Goal: Task Accomplishment & Management: Complete application form

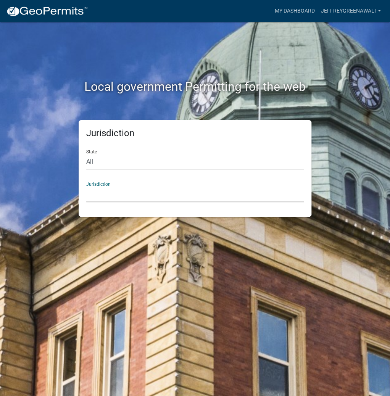
click at [124, 190] on select "[GEOGRAPHIC_DATA], [US_STATE] [GEOGRAPHIC_DATA], [US_STATE][PERSON_NAME][GEOGRA…" at bounding box center [194, 194] width 217 height 16
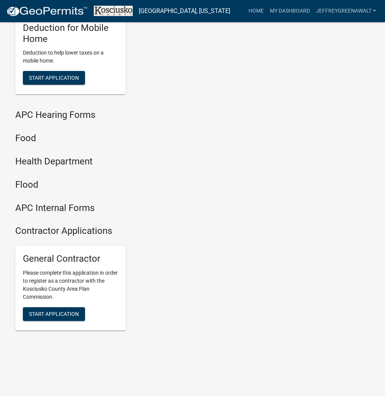
scroll to position [916, 0]
click at [62, 314] on span "Start Application" at bounding box center [54, 314] width 50 height 6
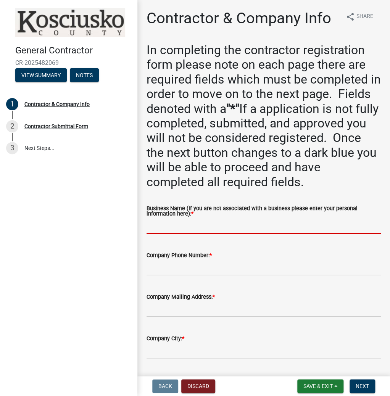
click at [169, 225] on input "Business Name (If you are not associated with a business please enter your pers…" at bounding box center [263, 226] width 234 height 16
paste input "JEFFREYGREENAWALT"
click at [170, 225] on input "JEFFREYGREENAWALT" at bounding box center [263, 226] width 234 height 16
type input "[PERSON_NAME]"
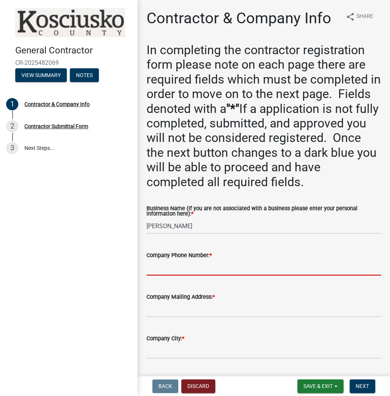
click at [162, 269] on input "Company Phone Number: *" at bounding box center [263, 268] width 234 height 16
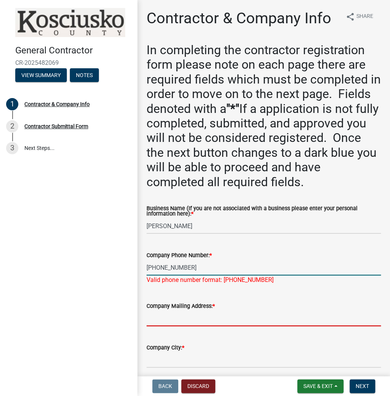
click at [175, 268] on input "[PHONE_NUMBER]" at bounding box center [263, 268] width 234 height 16
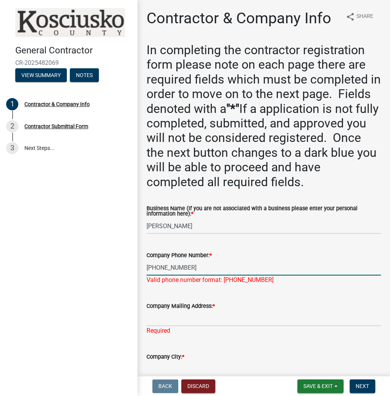
type input "[PHONE_NUMBER]"
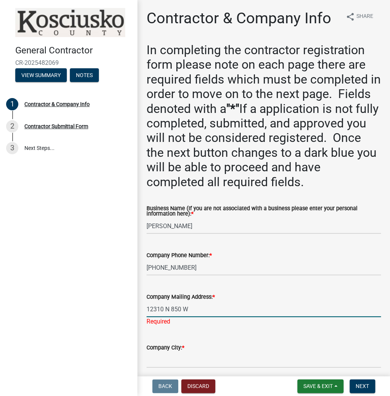
type input "12310 N 850 W"
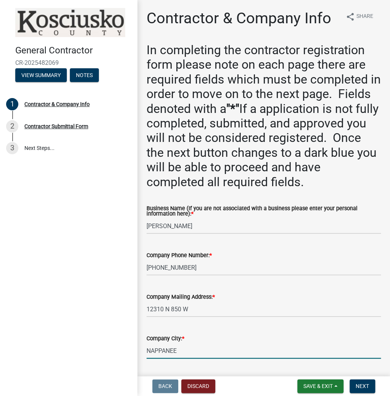
type input "NAPPANEE"
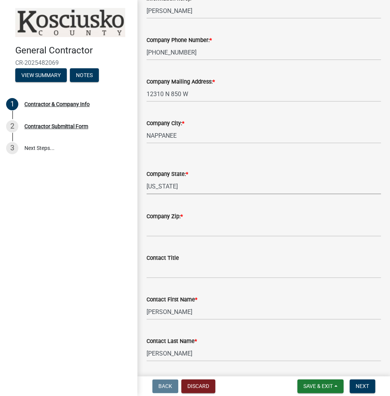
select select "IN"
type input "46550"
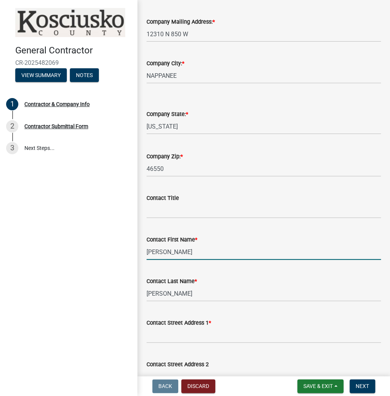
scroll to position [367, 0]
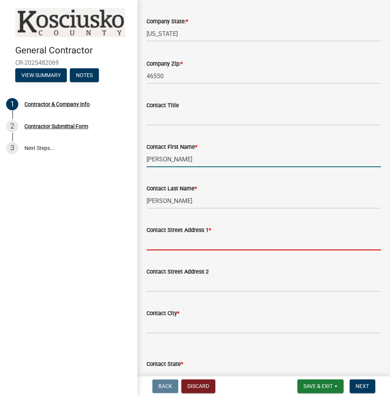
click at [154, 242] on input "Contact Street Address 1 *" at bounding box center [263, 242] width 234 height 16
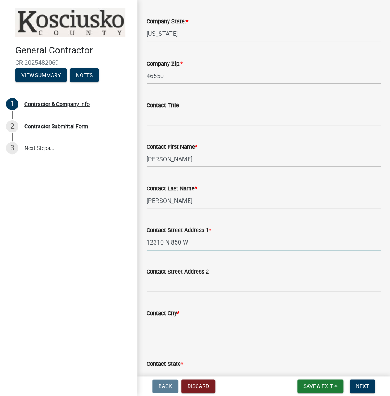
type input "12310 N 850 W"
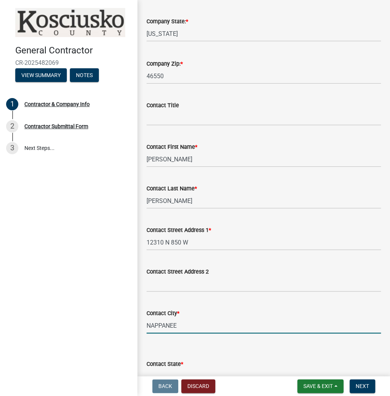
type input "NAPPANEE"
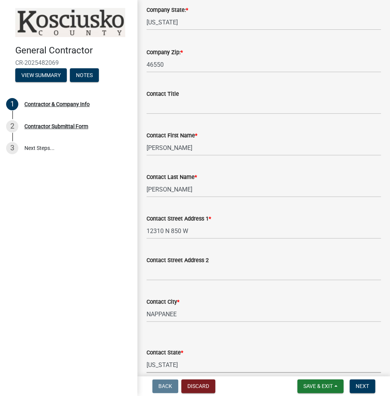
select select "IN"
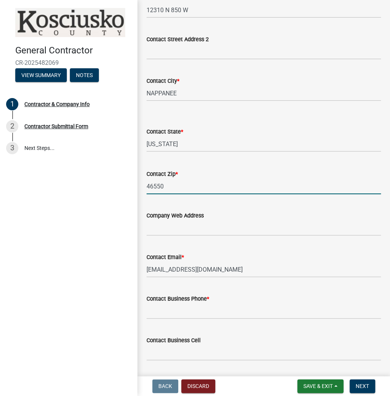
type input "46550"
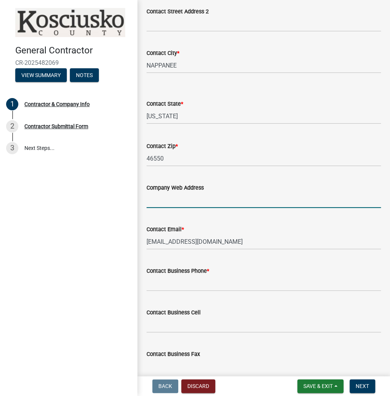
scroll to position [665, 0]
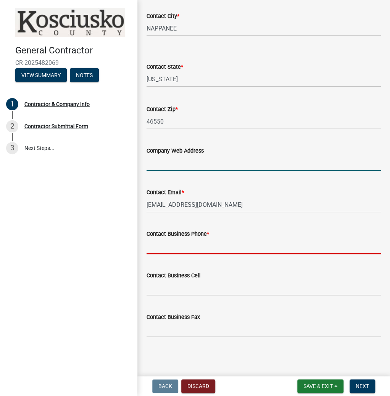
click at [158, 239] on input "Contact Business Phone *" at bounding box center [263, 246] width 234 height 16
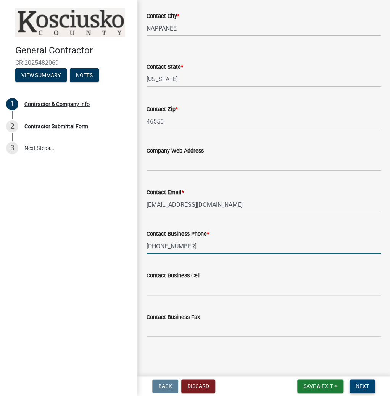
type input "[PHONE_NUMBER]"
click at [360, 384] on span "Next" at bounding box center [361, 386] width 13 height 6
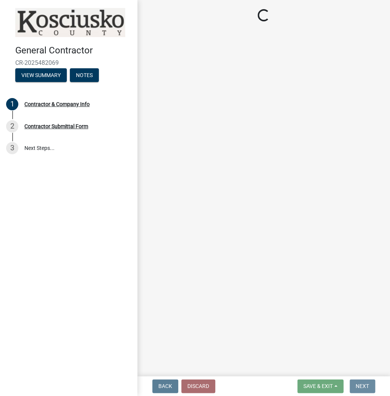
scroll to position [0, 0]
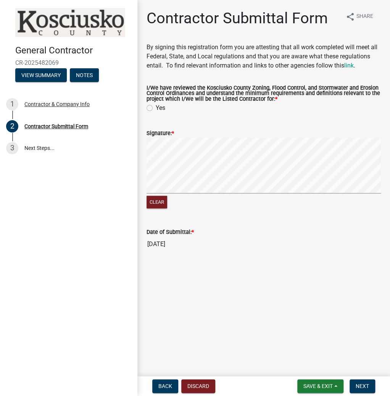
click at [149, 110] on div "Yes" at bounding box center [263, 107] width 234 height 9
click at [156, 107] on label "Yes" at bounding box center [161, 107] width 10 height 9
click at [156, 107] on input "Yes" at bounding box center [158, 105] width 5 height 5
radio input "true"
click at [156, 107] on label "Yes" at bounding box center [161, 107] width 10 height 9
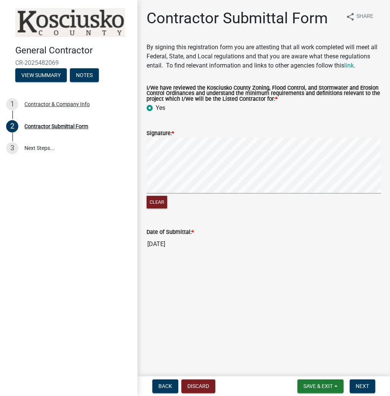
click at [156, 107] on input "Yes" at bounding box center [158, 105] width 5 height 5
click at [354, 382] on button "Next" at bounding box center [362, 386] width 26 height 14
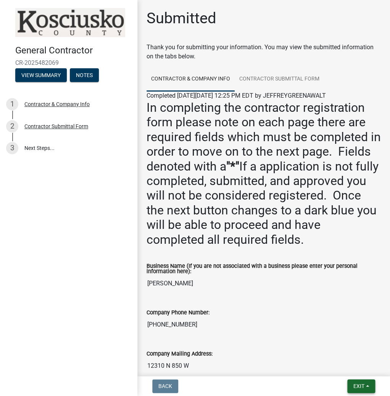
click at [351, 384] on button "Exit" at bounding box center [361, 386] width 28 height 14
click at [343, 371] on button "Save & Exit" at bounding box center [344, 366] width 61 height 18
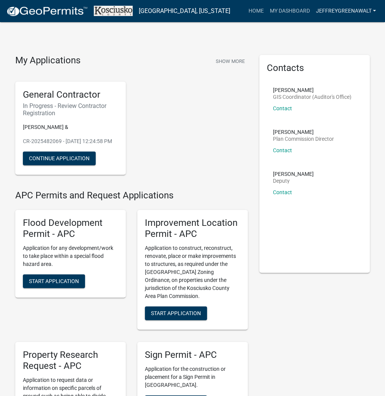
click at [322, 11] on link "JEFFREYGREENAWALT" at bounding box center [346, 11] width 66 height 14
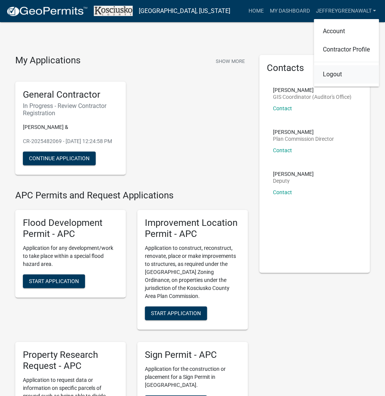
click at [329, 74] on link "Logout" at bounding box center [346, 74] width 65 height 18
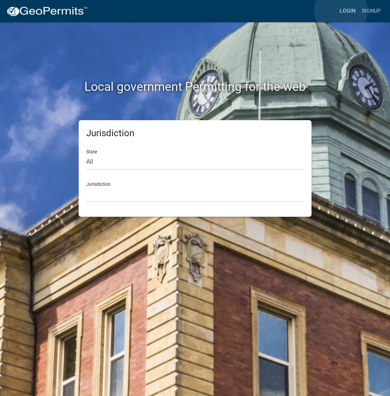
click at [340, 11] on link "Login" at bounding box center [347, 11] width 22 height 14
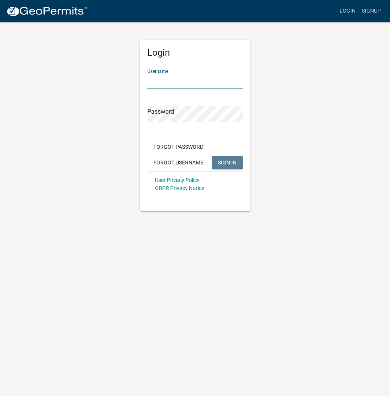
click at [159, 79] on input "Username" at bounding box center [194, 82] width 95 height 16
type input "kosplanning"
click at [212, 156] on button "SIGN IN" at bounding box center [227, 163] width 31 height 14
